Goal: Transaction & Acquisition: Purchase product/service

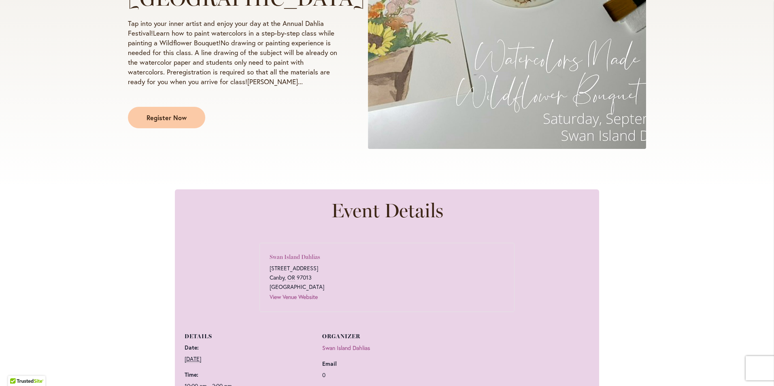
scroll to position [243, 0]
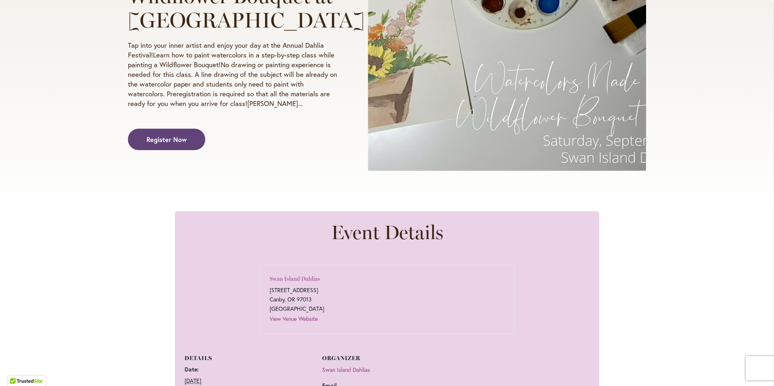
click at [166, 144] on span "Register Now" at bounding box center [167, 139] width 40 height 9
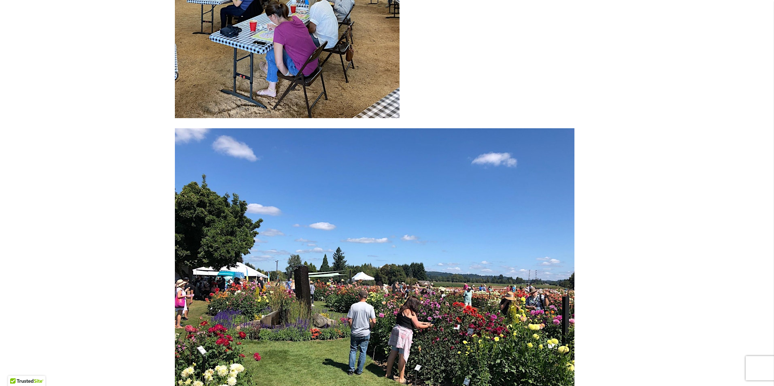
scroll to position [2348, 0]
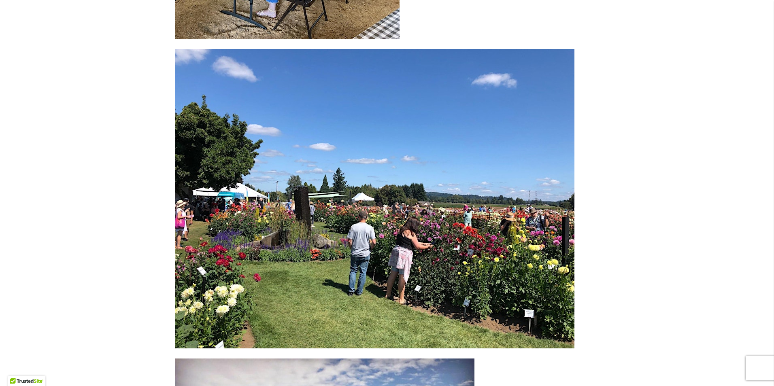
click at [399, 143] on img at bounding box center [375, 199] width 400 height 300
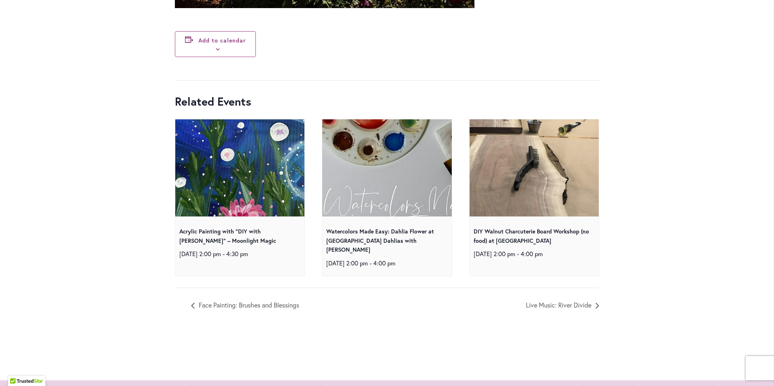
scroll to position [2996, 0]
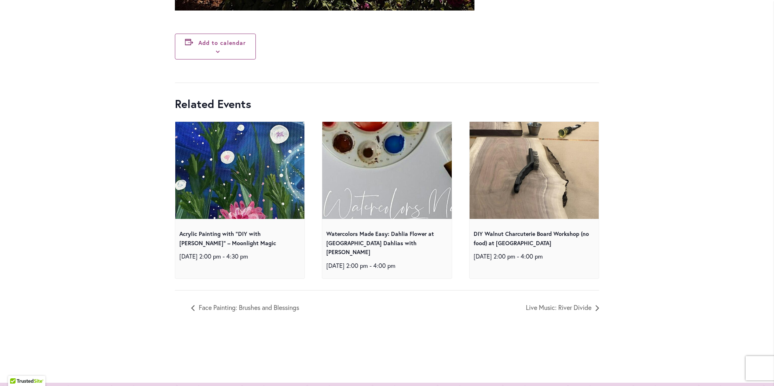
click at [242, 188] on img at bounding box center [240, 170] width 259 height 259
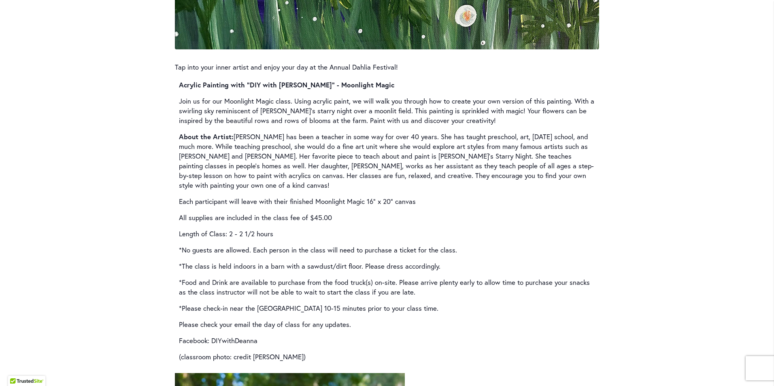
scroll to position [1093, 0]
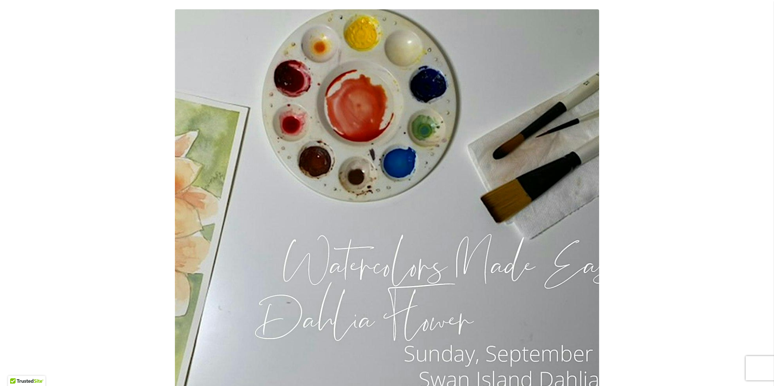
scroll to position [729, 0]
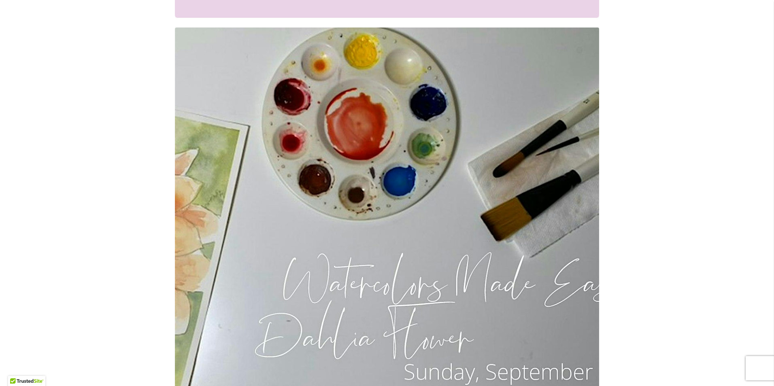
click at [337, 182] on img at bounding box center [387, 224] width 424 height 393
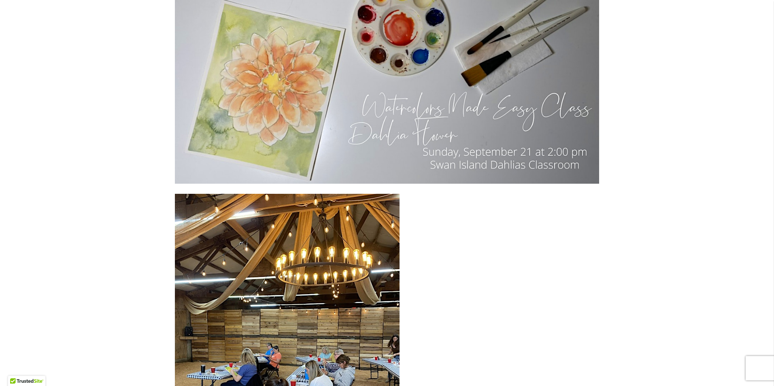
scroll to position [1903, 0]
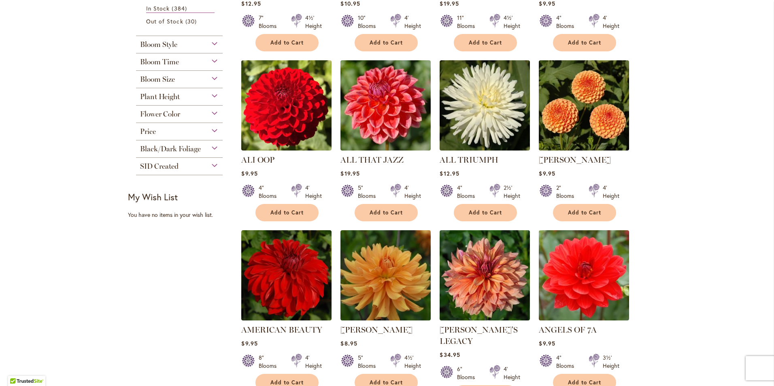
scroll to position [253, 0]
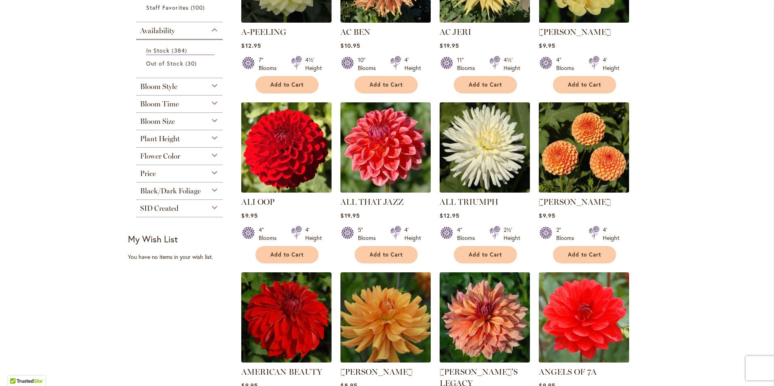
click at [208, 152] on div "Flower Color" at bounding box center [179, 154] width 87 height 13
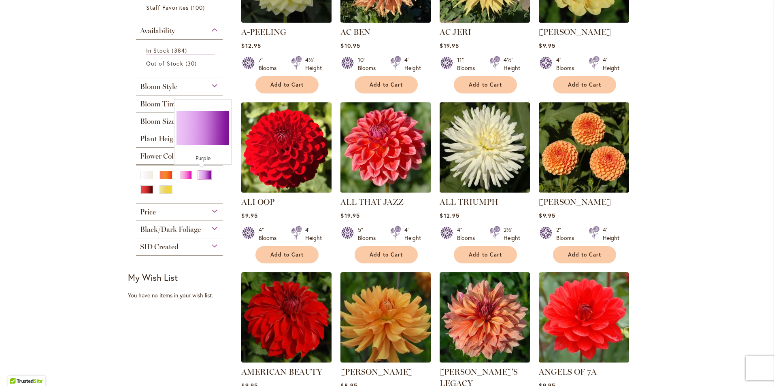
click at [201, 174] on div "Purple" at bounding box center [204, 175] width 13 height 9
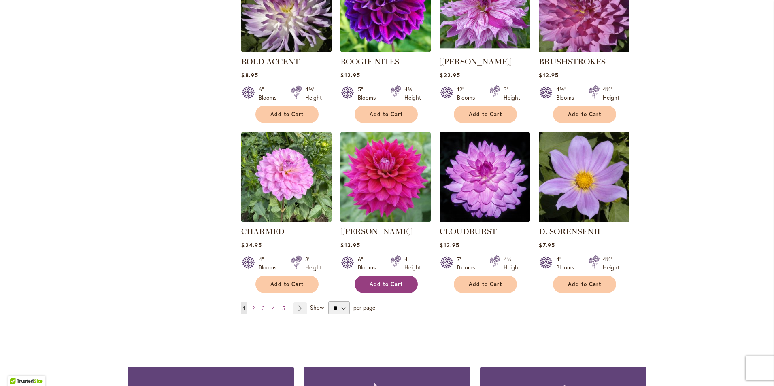
scroll to position [607, 0]
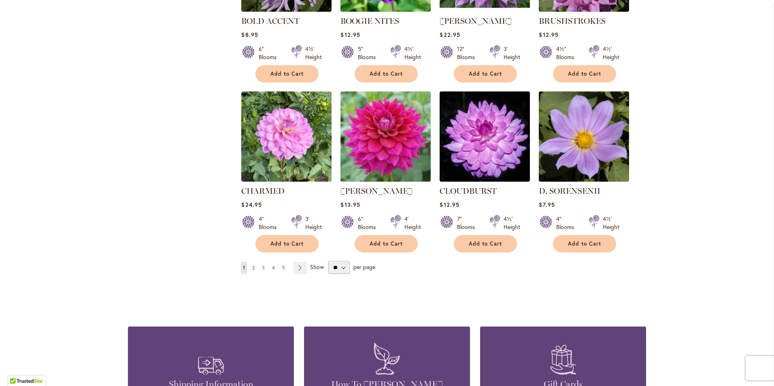
click at [252, 265] on span "2" at bounding box center [253, 268] width 2 height 6
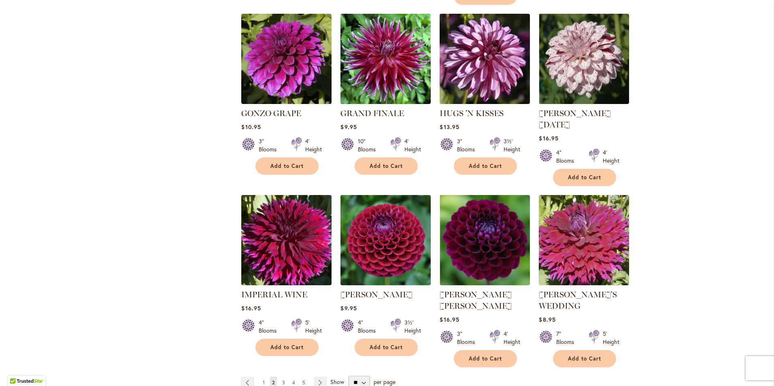
scroll to position [567, 0]
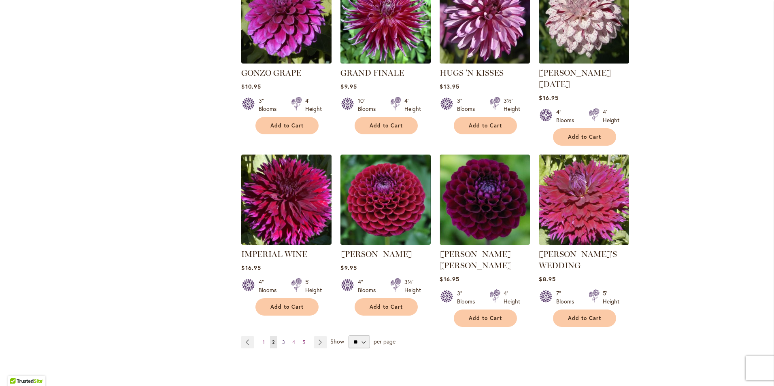
click at [282, 339] on span "3" at bounding box center [283, 342] width 3 height 6
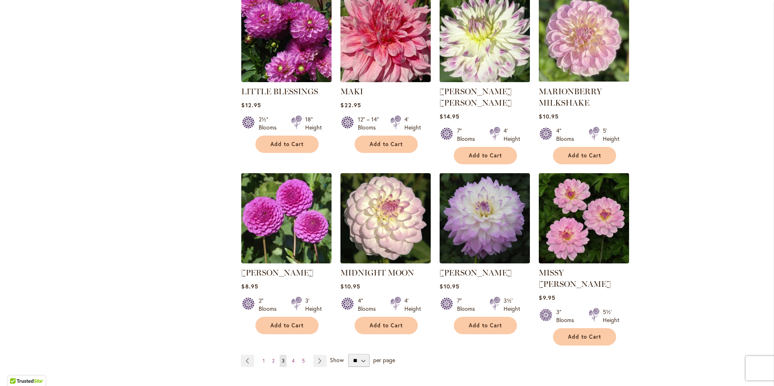
scroll to position [567, 0]
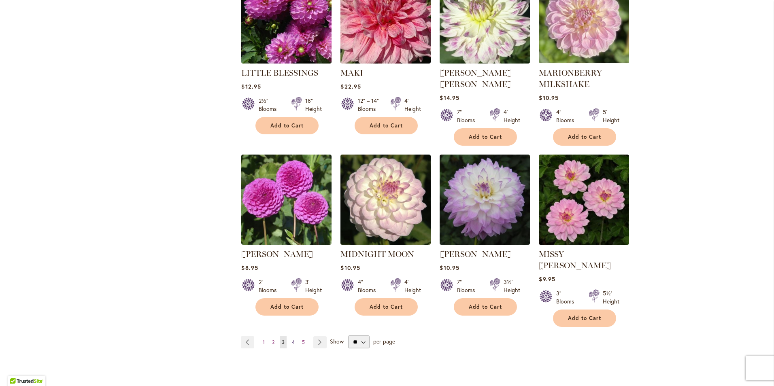
click at [292, 336] on link "Page 4" at bounding box center [293, 342] width 7 height 12
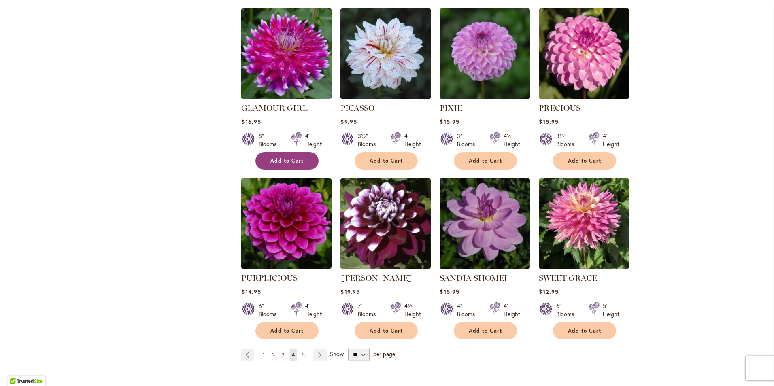
scroll to position [526, 0]
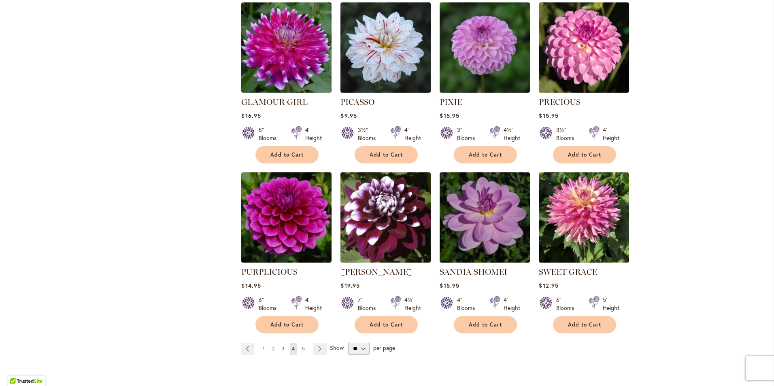
click at [302, 347] on link "Page 5" at bounding box center [303, 349] width 7 height 12
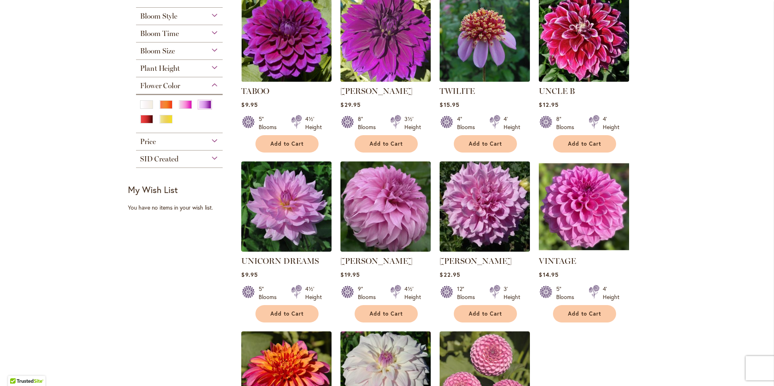
scroll to position [162, 0]
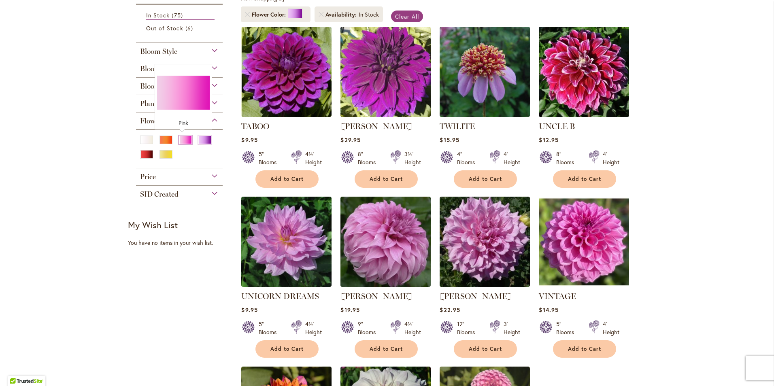
click at [186, 139] on div "Pink" at bounding box center [185, 140] width 13 height 9
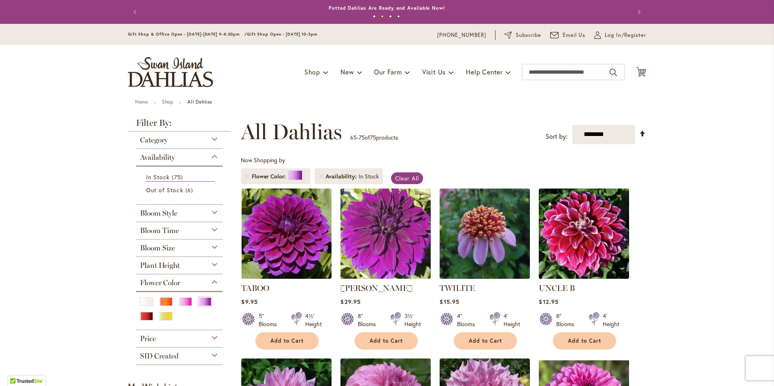
click at [200, 215] on div "Bloom Style" at bounding box center [179, 211] width 87 height 13
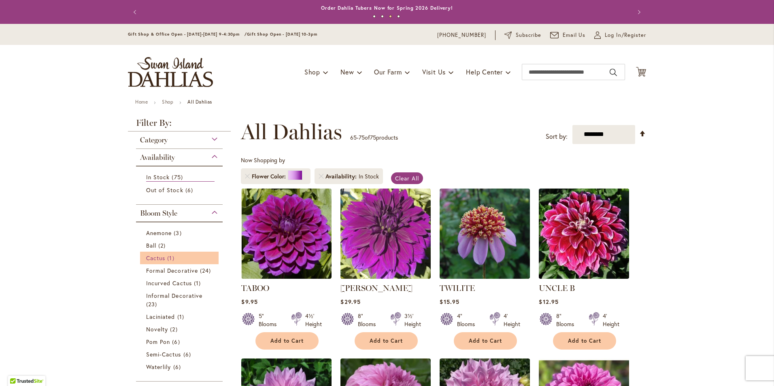
click at [151, 254] on span "Cactus" at bounding box center [155, 258] width 19 height 8
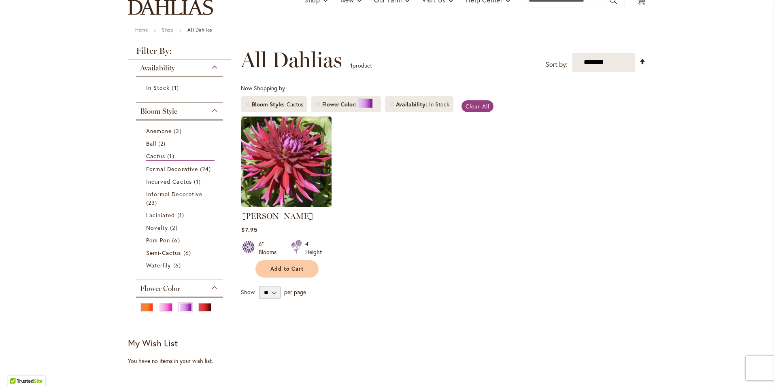
scroll to position [81, 0]
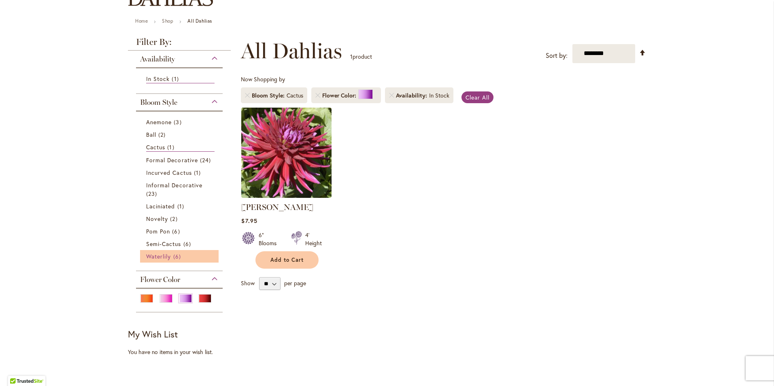
click at [161, 255] on span "Waterlily" at bounding box center [158, 257] width 25 height 8
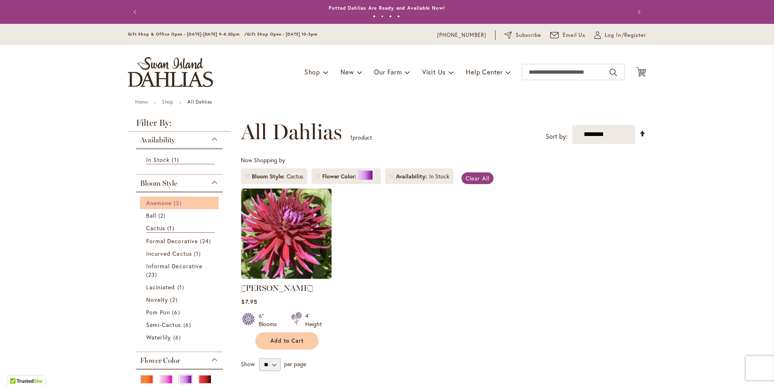
click at [176, 199] on span "3 items" at bounding box center [179, 203] width 10 height 9
click at [346, 70] on span "New" at bounding box center [346, 72] width 13 height 9
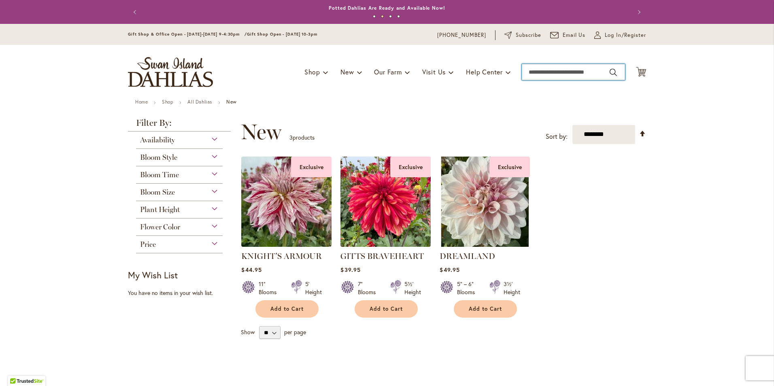
click at [528, 74] on input "Search" at bounding box center [573, 72] width 103 height 16
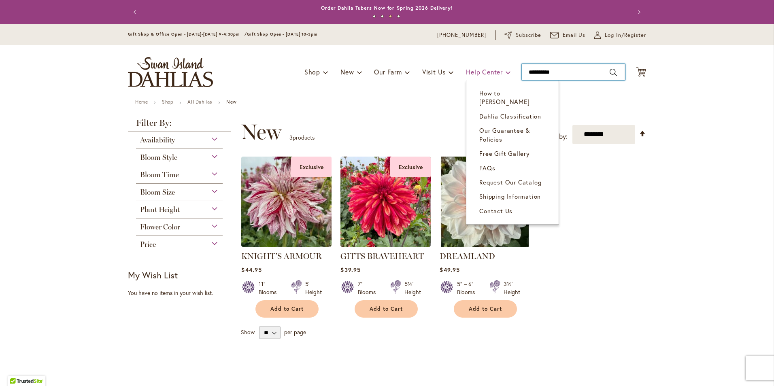
type input "**********"
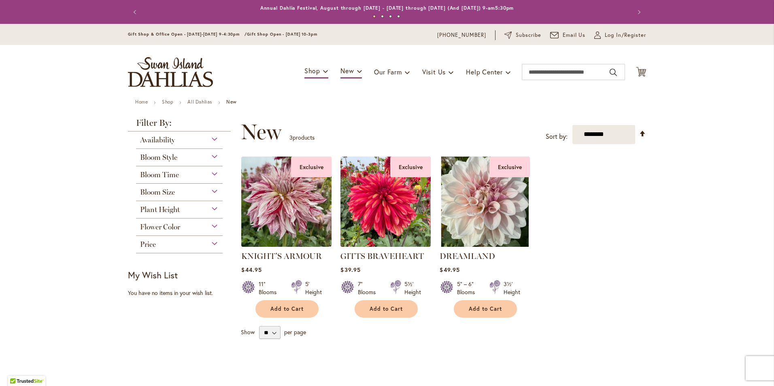
click at [209, 225] on div "Flower Color" at bounding box center [179, 225] width 87 height 13
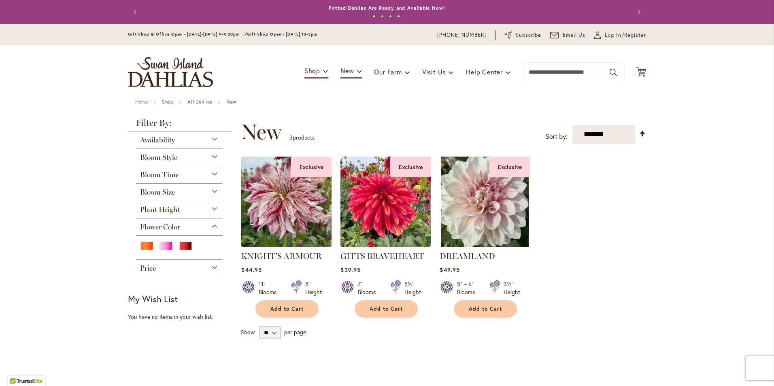
click at [213, 223] on div "Flower Color" at bounding box center [179, 225] width 87 height 13
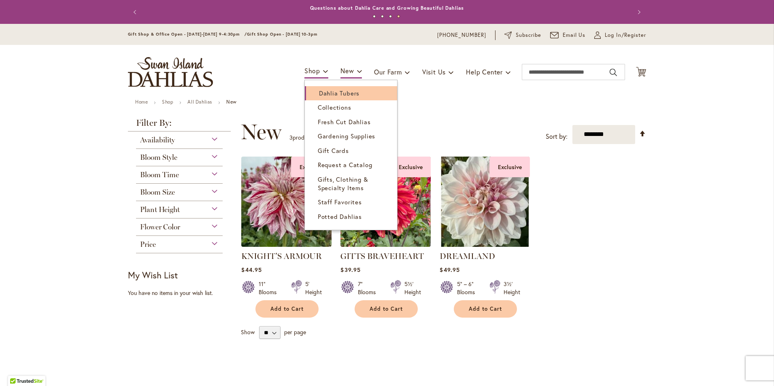
click at [325, 96] on span "Dahlia Tubers" at bounding box center [339, 93] width 40 height 8
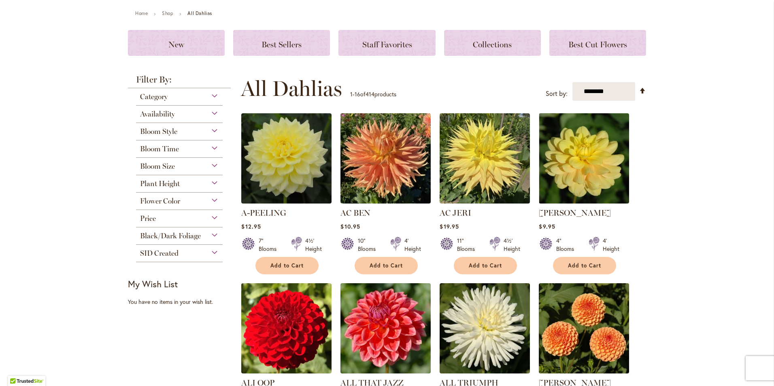
scroll to position [40, 0]
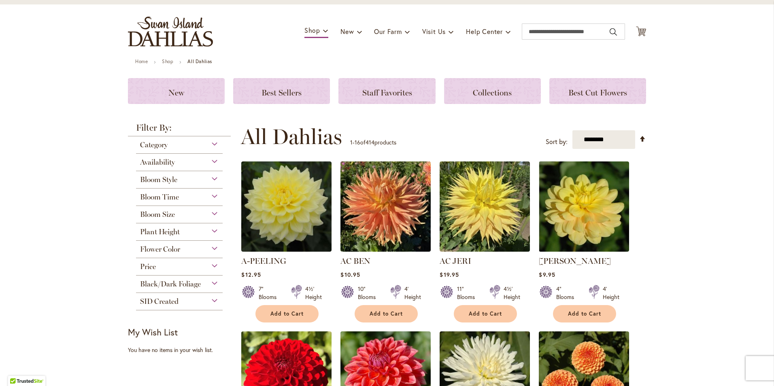
drag, startPoint x: 168, startPoint y: 251, endPoint x: 173, endPoint y: 244, distance: 9.3
click at [168, 251] on span "Flower Color" at bounding box center [160, 249] width 40 height 9
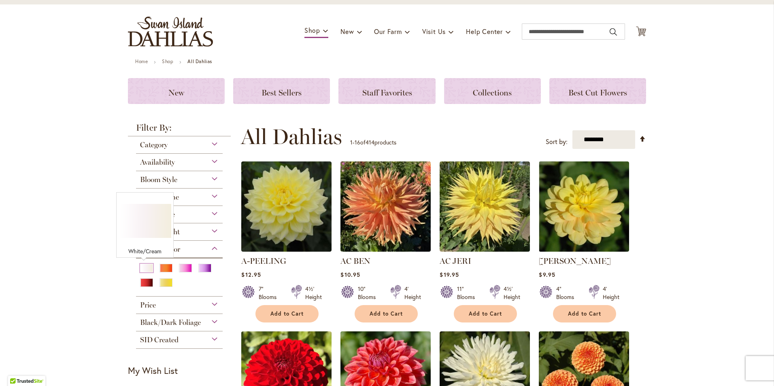
click at [147, 271] on div "White/Cream" at bounding box center [146, 268] width 13 height 9
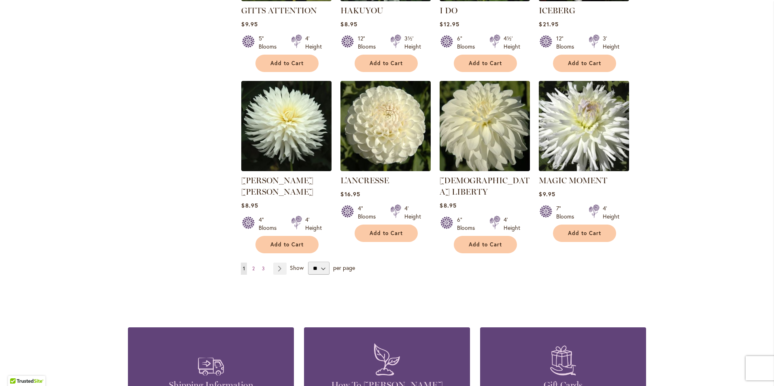
scroll to position [648, 0]
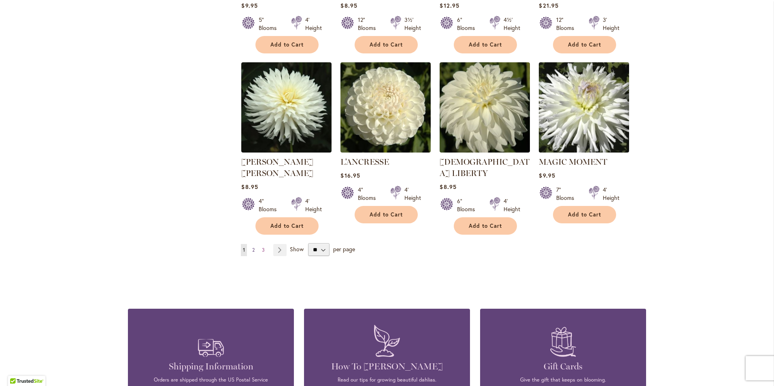
click at [254, 244] on link "Page 2" at bounding box center [253, 250] width 6 height 12
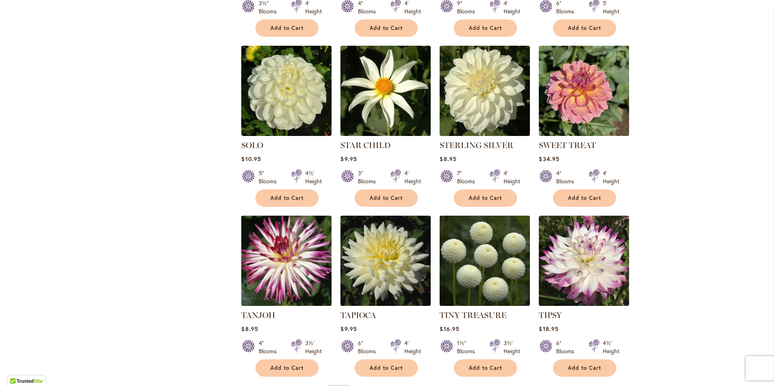
scroll to position [526, 0]
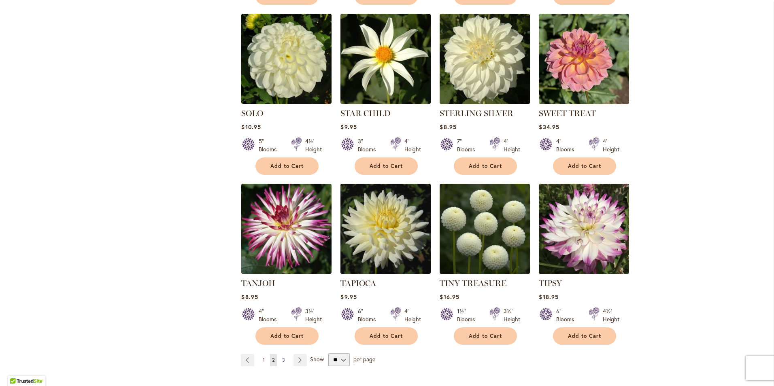
click at [282, 357] on span "3" at bounding box center [283, 360] width 3 height 6
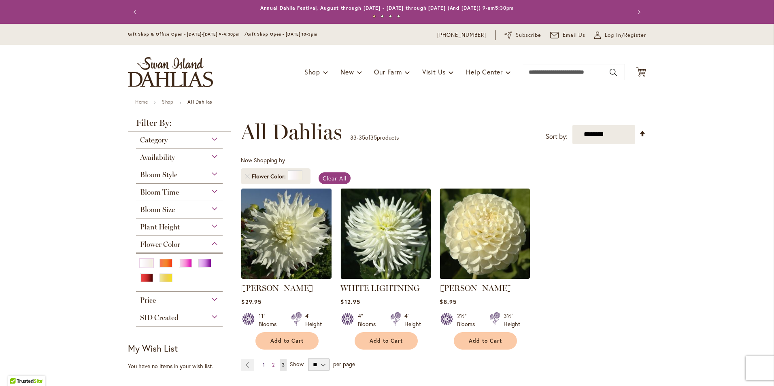
click at [261, 364] on link "Page 1" at bounding box center [264, 365] width 6 height 12
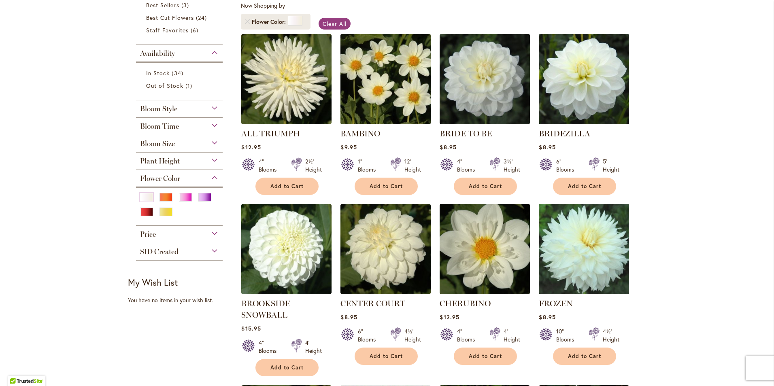
scroll to position [202, 0]
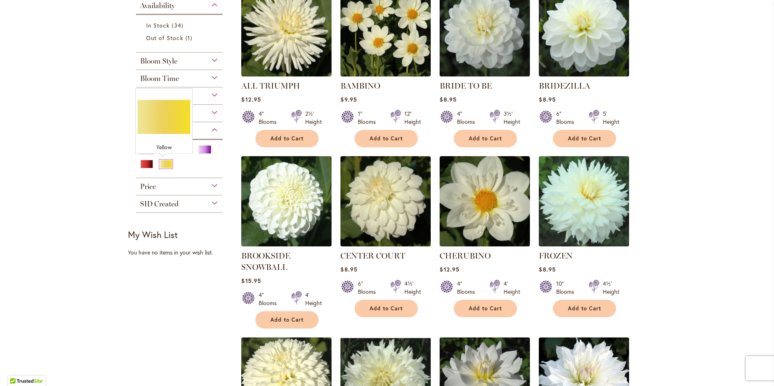
click at [167, 162] on div "Yellow" at bounding box center [166, 164] width 13 height 9
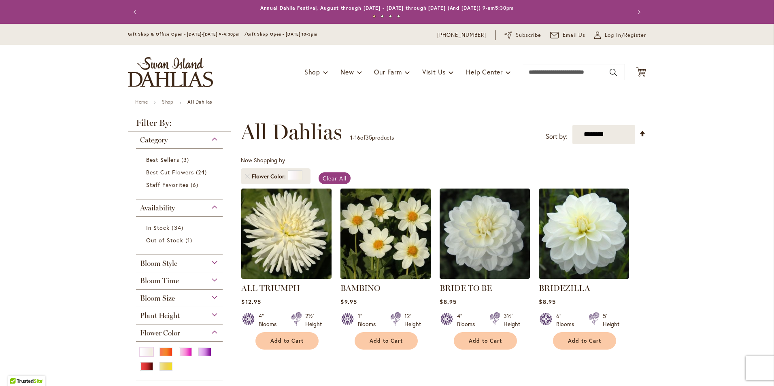
click at [209, 277] on div "Bloom Time" at bounding box center [179, 278] width 87 height 13
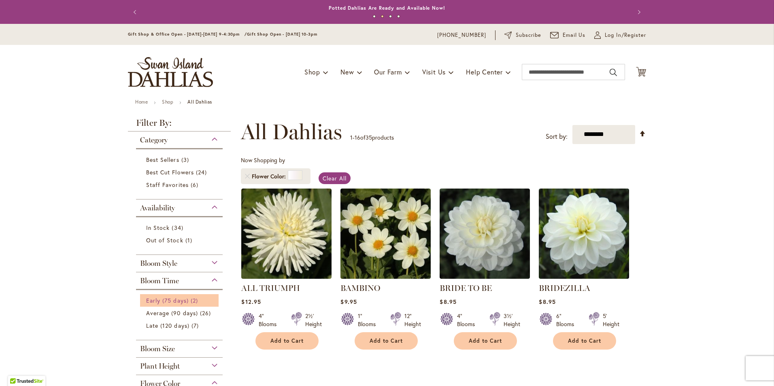
click at [170, 303] on span "Early (75 days)" at bounding box center [167, 301] width 43 height 8
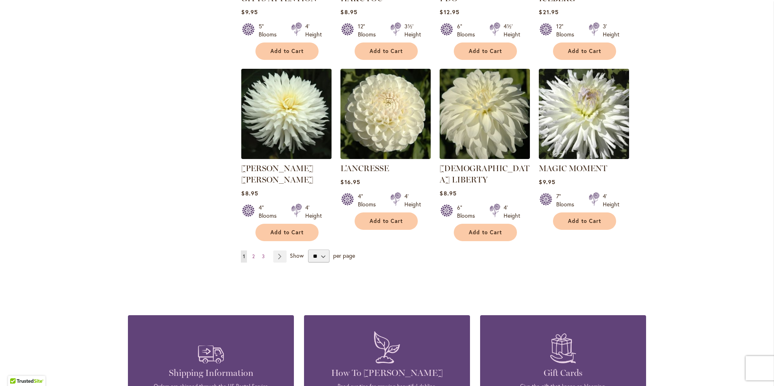
scroll to position [648, 0]
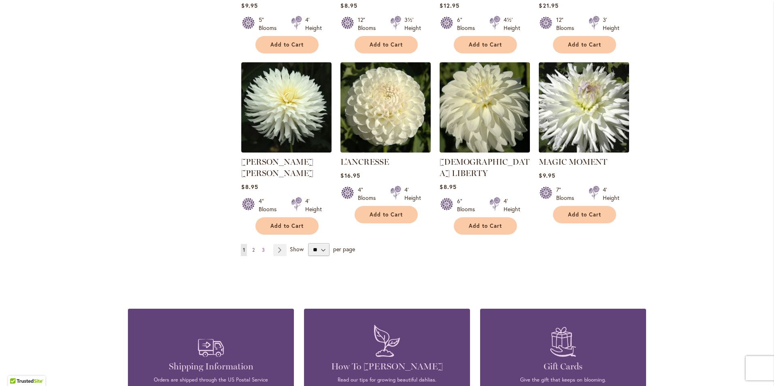
click at [252, 247] on span "2" at bounding box center [253, 250] width 2 height 6
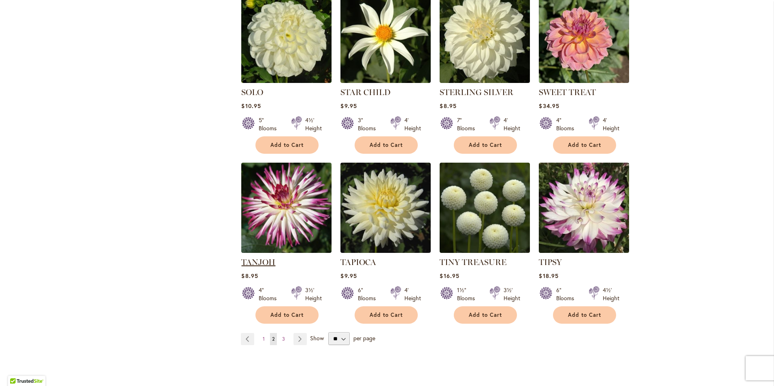
scroll to position [567, 0]
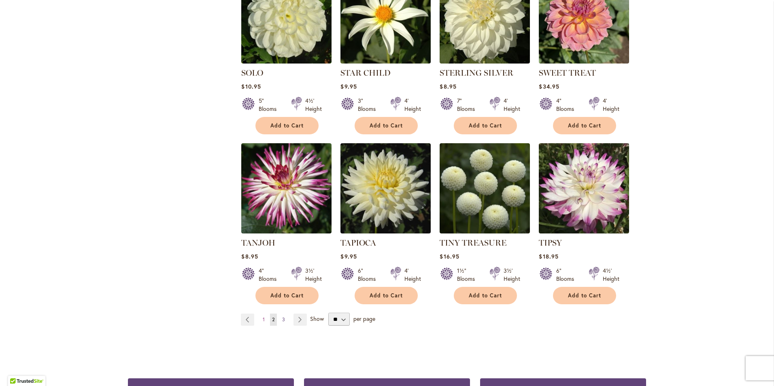
click at [281, 314] on link "Page 3" at bounding box center [283, 320] width 7 height 12
